Goal: Transaction & Acquisition: Download file/media

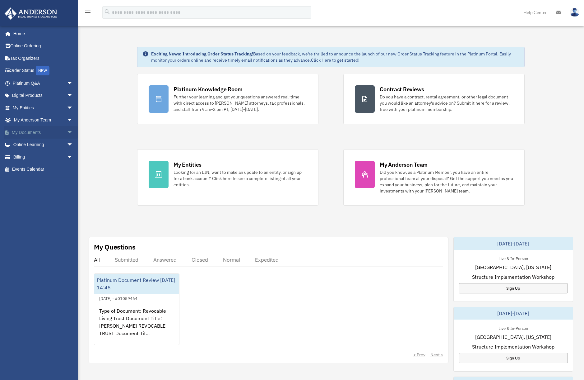
click at [25, 129] on link "My Documents arrow_drop_down" at bounding box center [43, 132] width 78 height 12
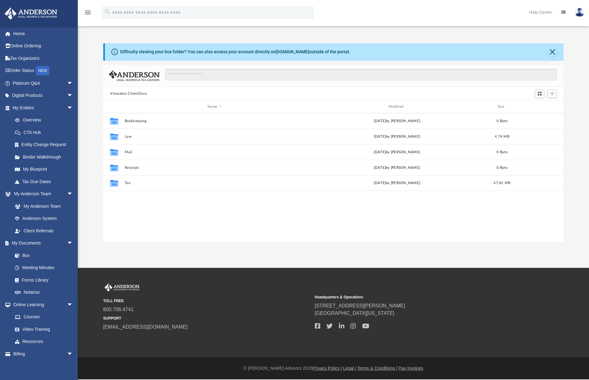
scroll to position [5, 5]
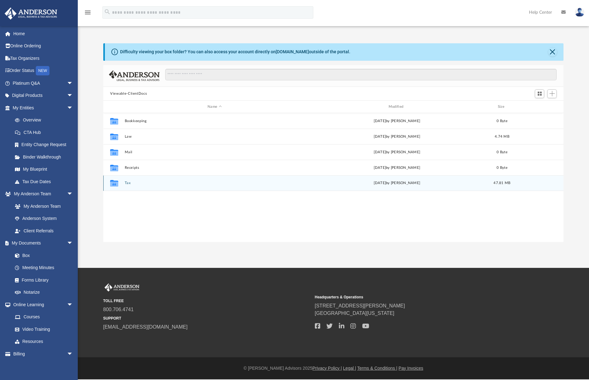
click at [126, 182] on button "Tax" at bounding box center [215, 183] width 180 height 4
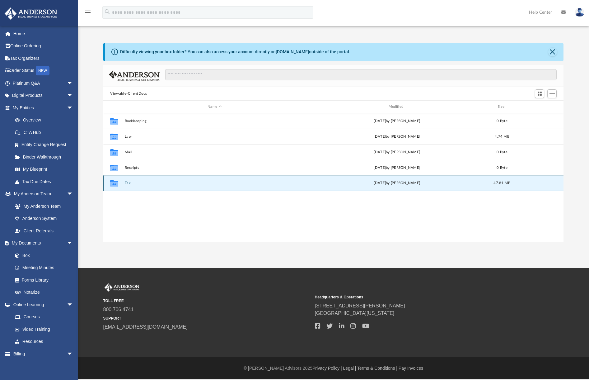
click at [126, 182] on button "Tax" at bounding box center [215, 183] width 180 height 4
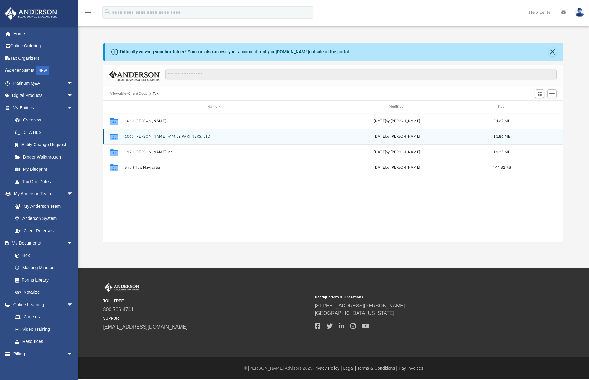
click at [151, 137] on button "1065 OSBORNE FAMILY PARTNERS, LTD" at bounding box center [215, 136] width 180 height 4
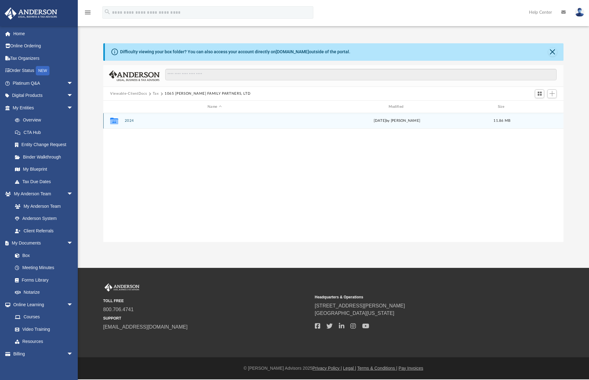
click at [129, 119] on button "2024" at bounding box center [215, 121] width 180 height 4
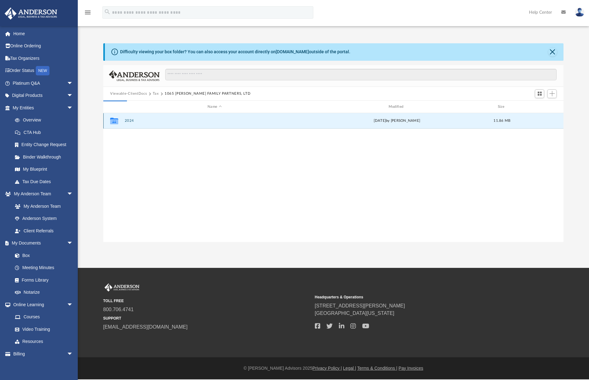
click at [129, 119] on button "2024" at bounding box center [215, 121] width 180 height 4
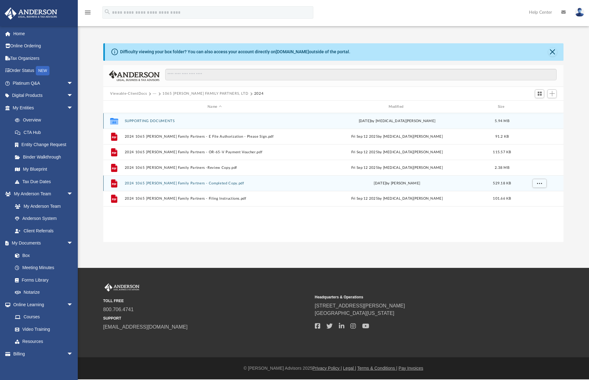
scroll to position [0, 0]
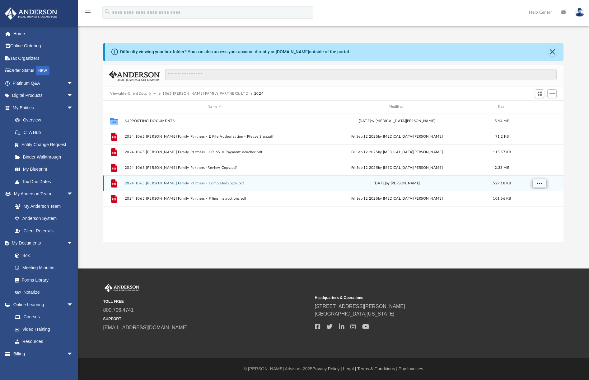
click at [541, 183] on span "More options" at bounding box center [539, 182] width 5 height 3
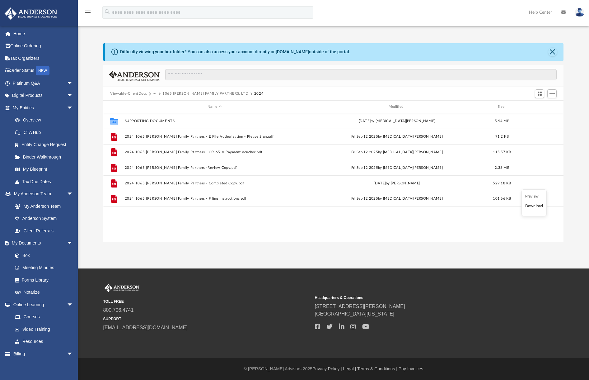
click at [532, 206] on li "Download" at bounding box center [534, 206] width 18 height 7
